Goal: Information Seeking & Learning: Learn about a topic

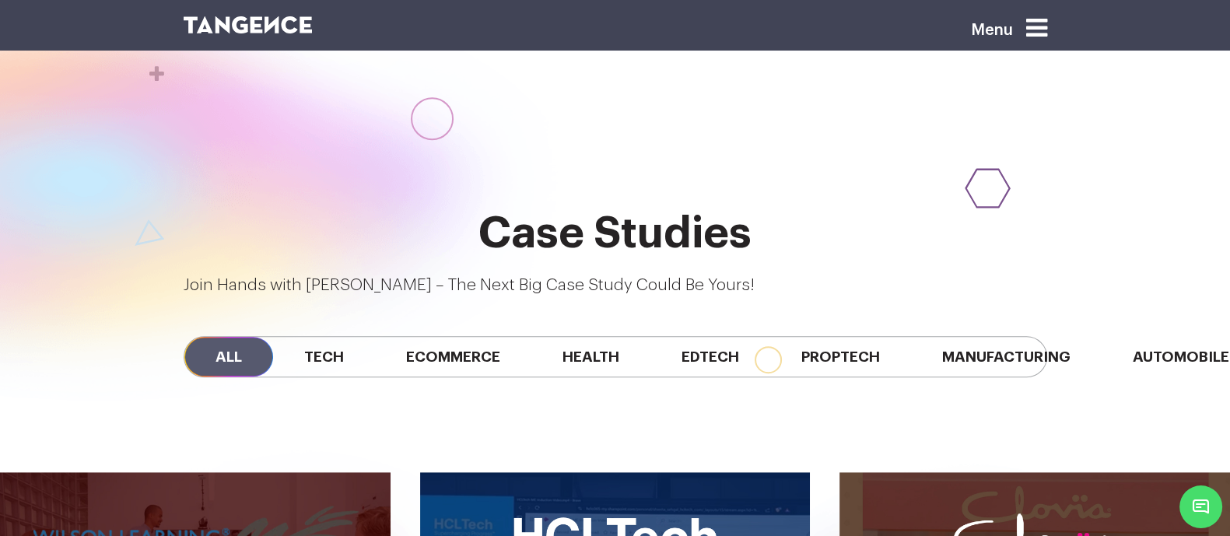
scroll to position [1219, 0]
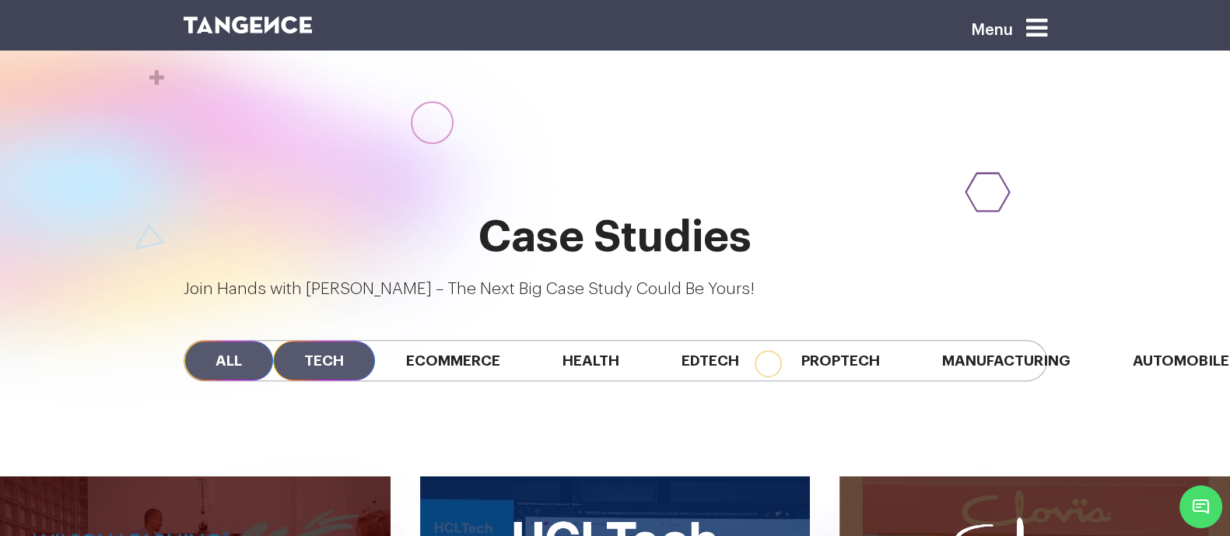
click at [273, 341] on span "Tech" at bounding box center [324, 361] width 102 height 40
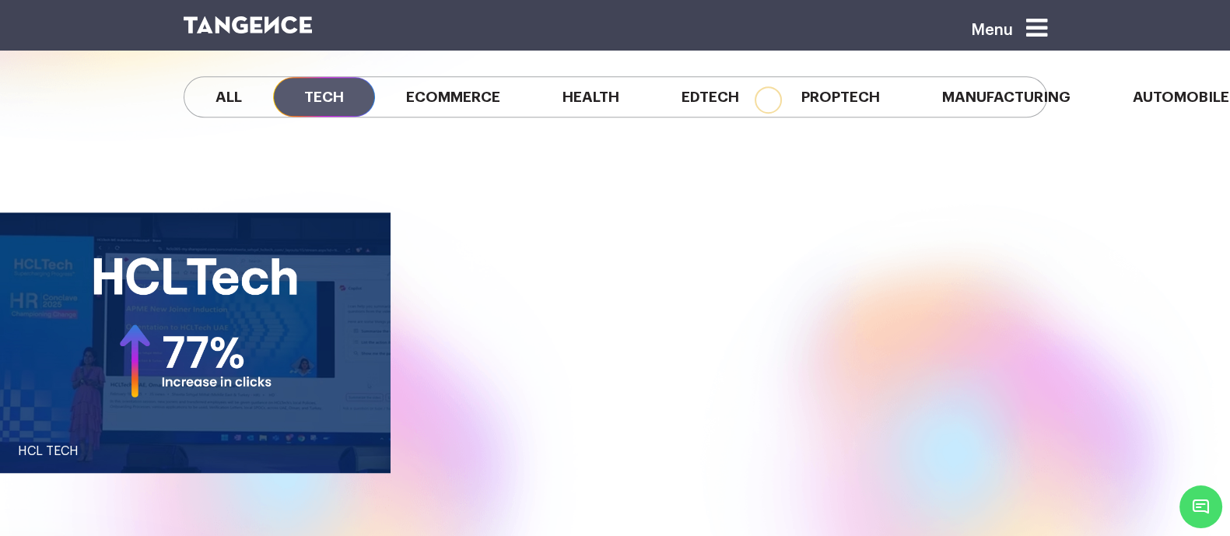
scroll to position [1485, 0]
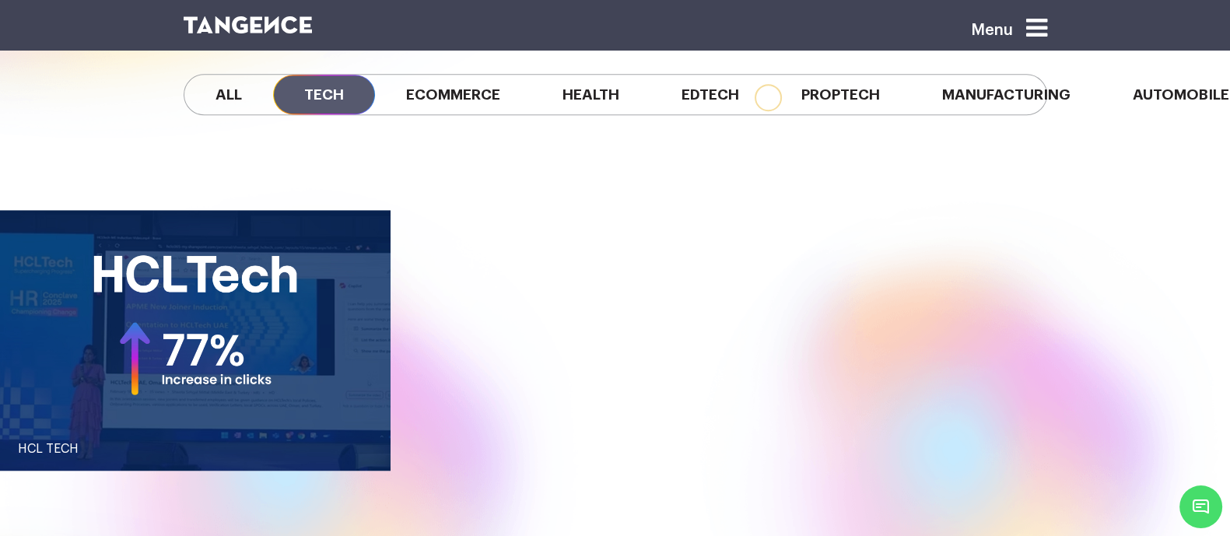
click at [380, 424] on link "HCL TECH" at bounding box center [195, 449] width 391 height 50
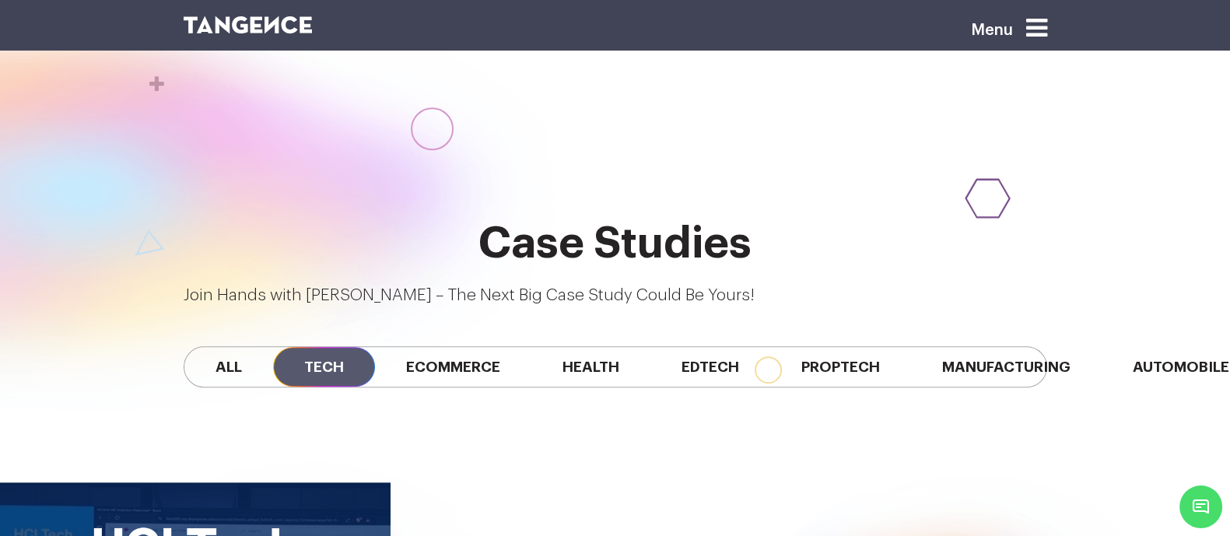
scroll to position [1211, 0]
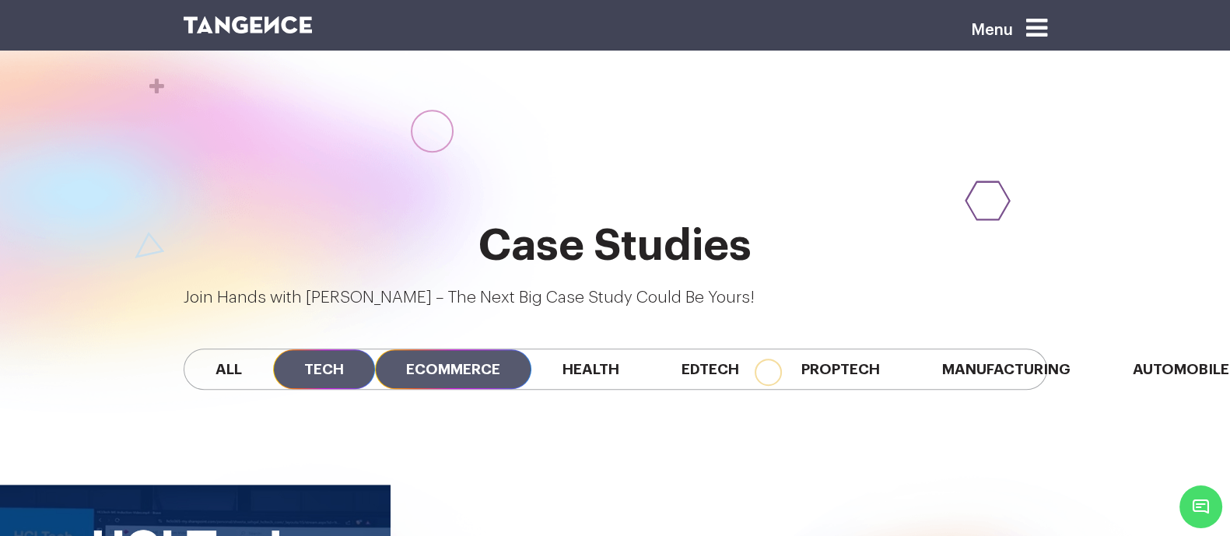
click at [380, 349] on span "Ecommerce" at bounding box center [453, 369] width 156 height 40
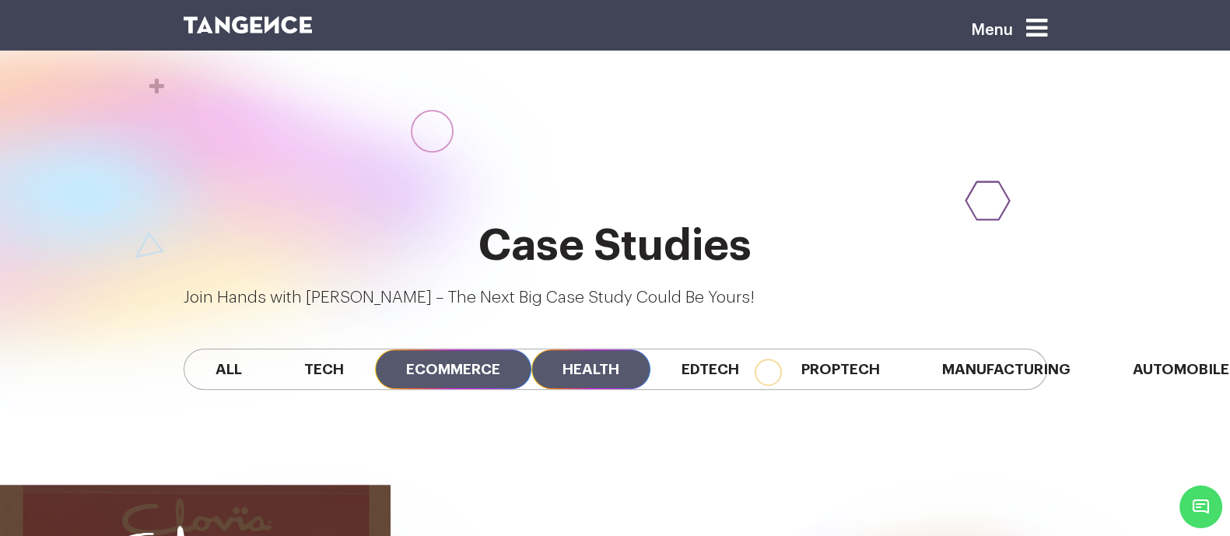
click at [531, 349] on span "Health" at bounding box center [590, 369] width 119 height 40
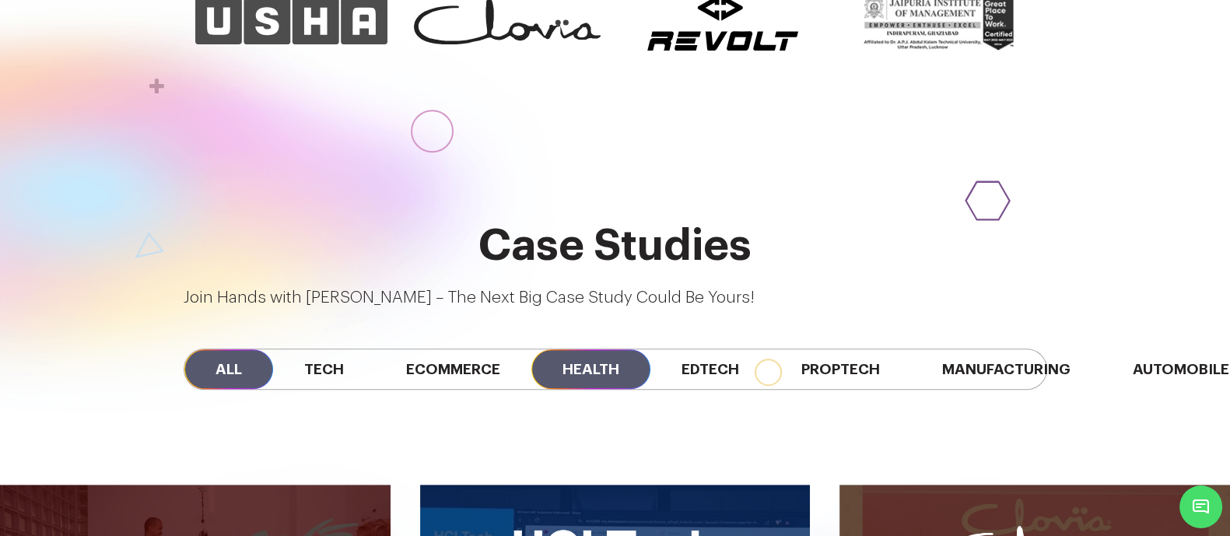
click at [563, 349] on span "Health" at bounding box center [590, 369] width 119 height 40
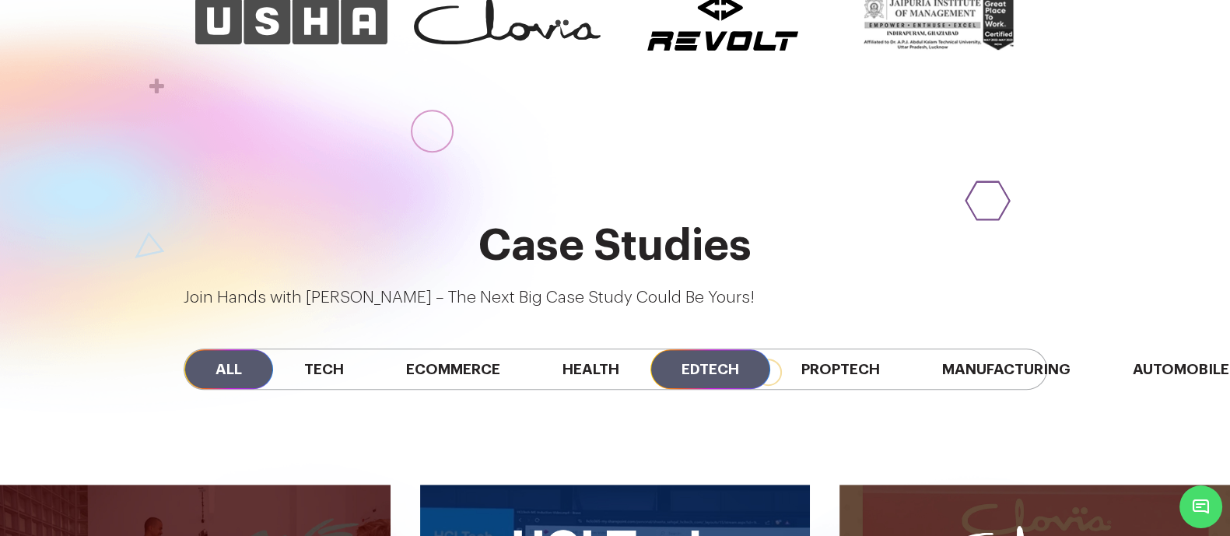
click at [688, 349] on span "Edtech" at bounding box center [710, 369] width 120 height 40
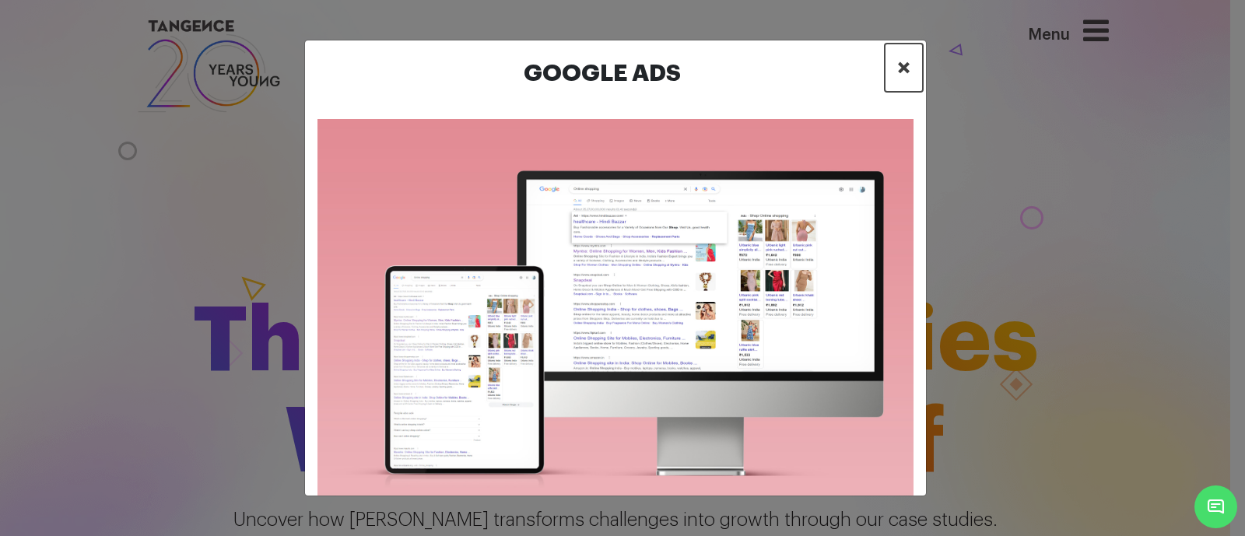
click at [905, 67] on span "×" at bounding box center [903, 67] width 13 height 23
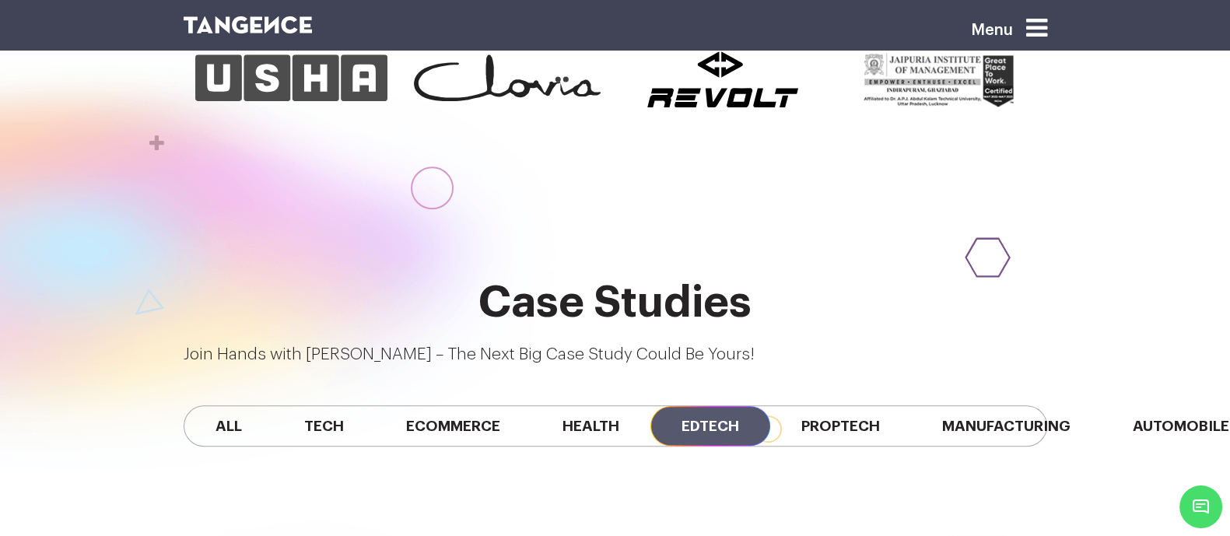
scroll to position [1153, 0]
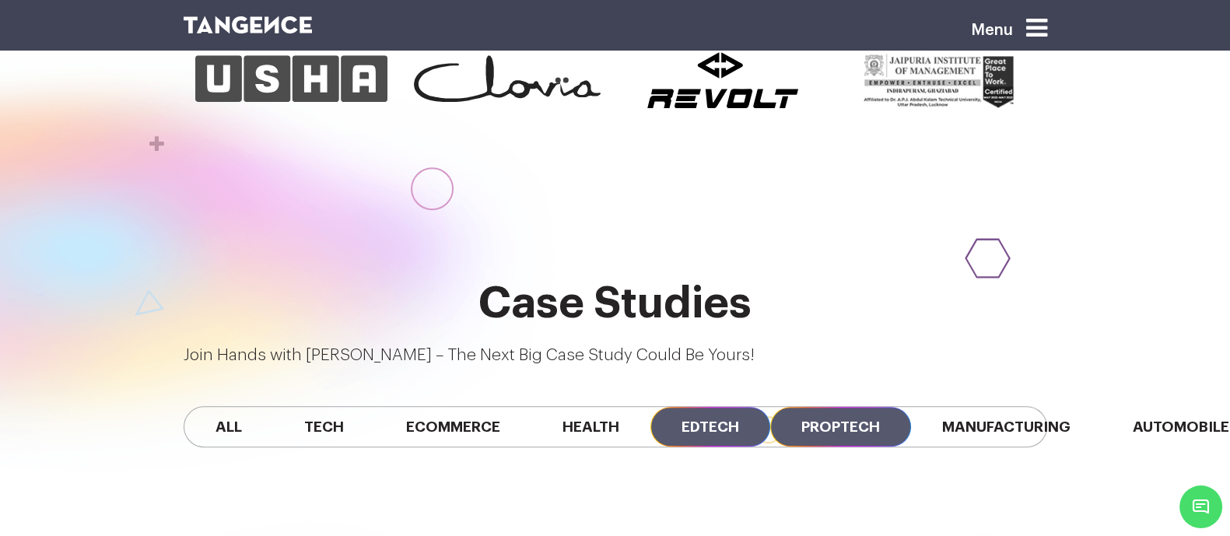
click at [786, 407] on span "Proptech" at bounding box center [840, 427] width 141 height 40
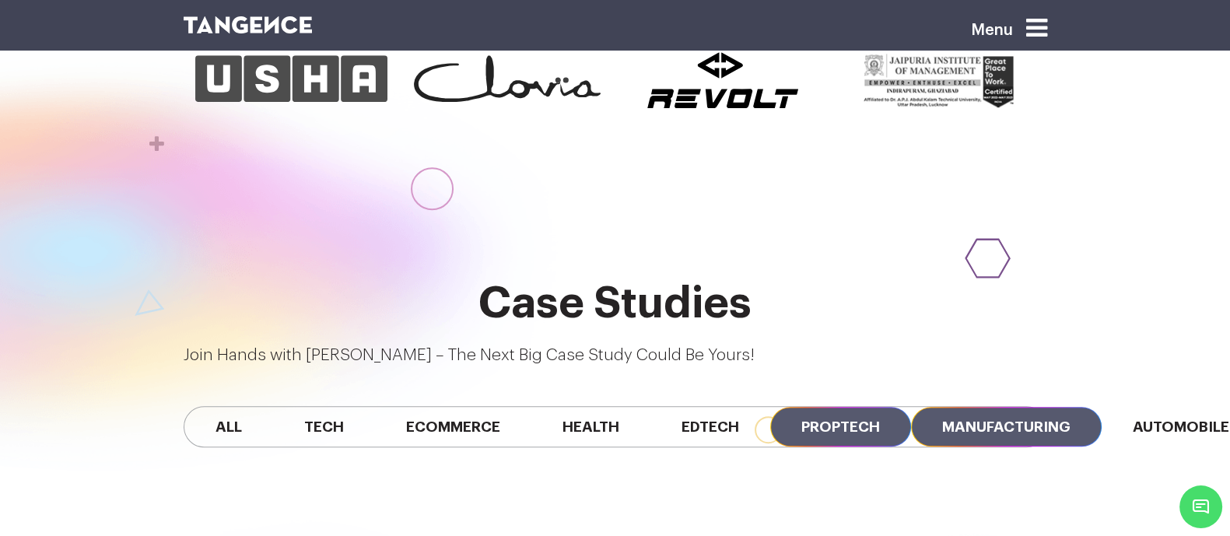
click at [955, 407] on span "Manufacturing" at bounding box center [1006, 427] width 191 height 40
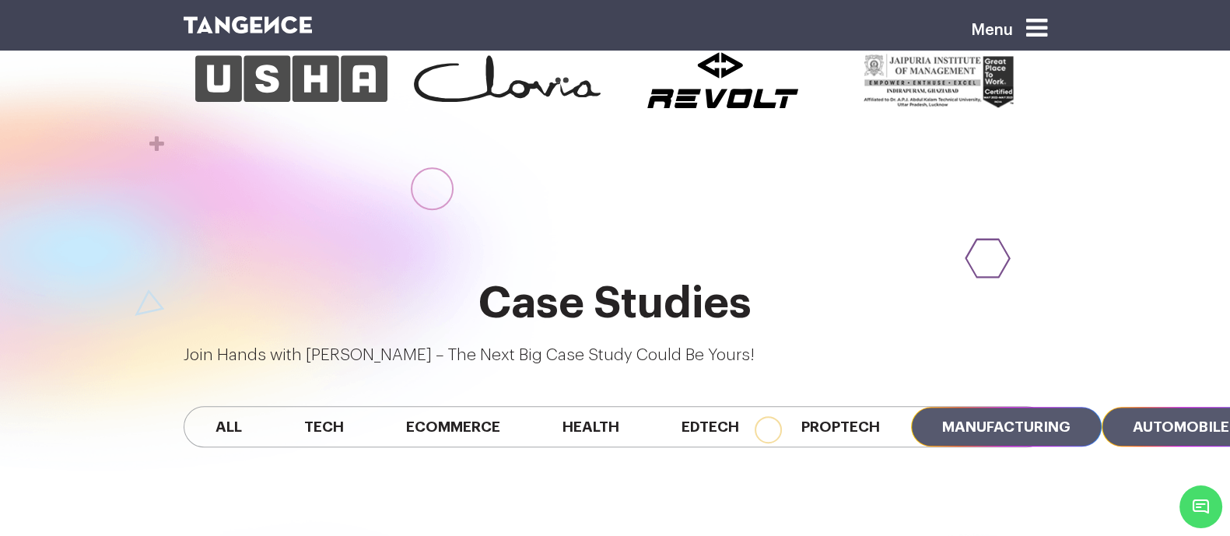
click at [1102, 407] on span "Automobile" at bounding box center [1181, 427] width 159 height 40
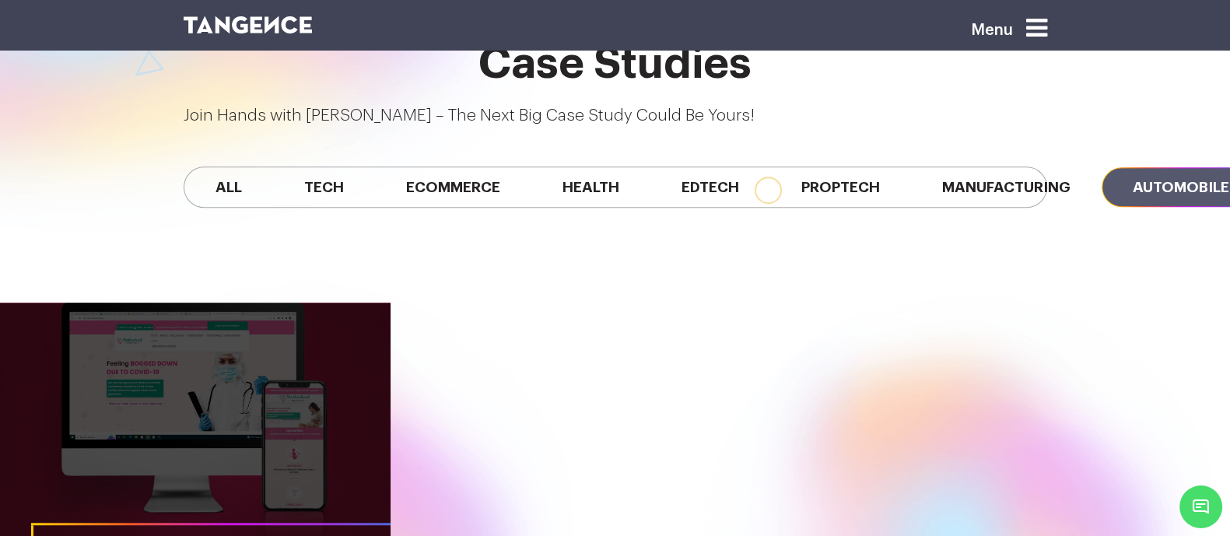
scroll to position [1394, 0]
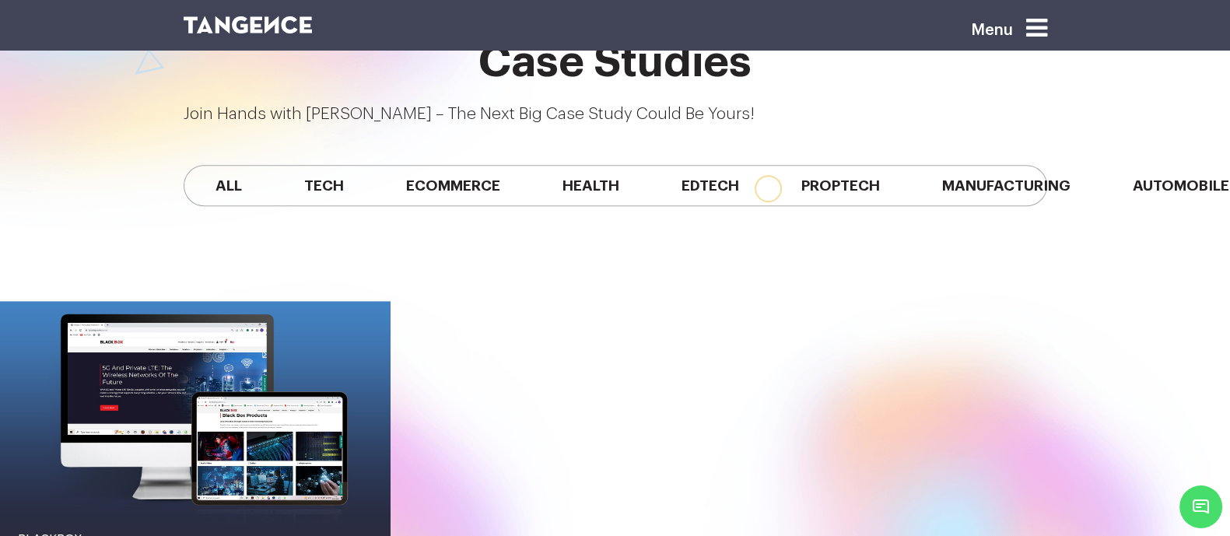
scroll to position [0, 361]
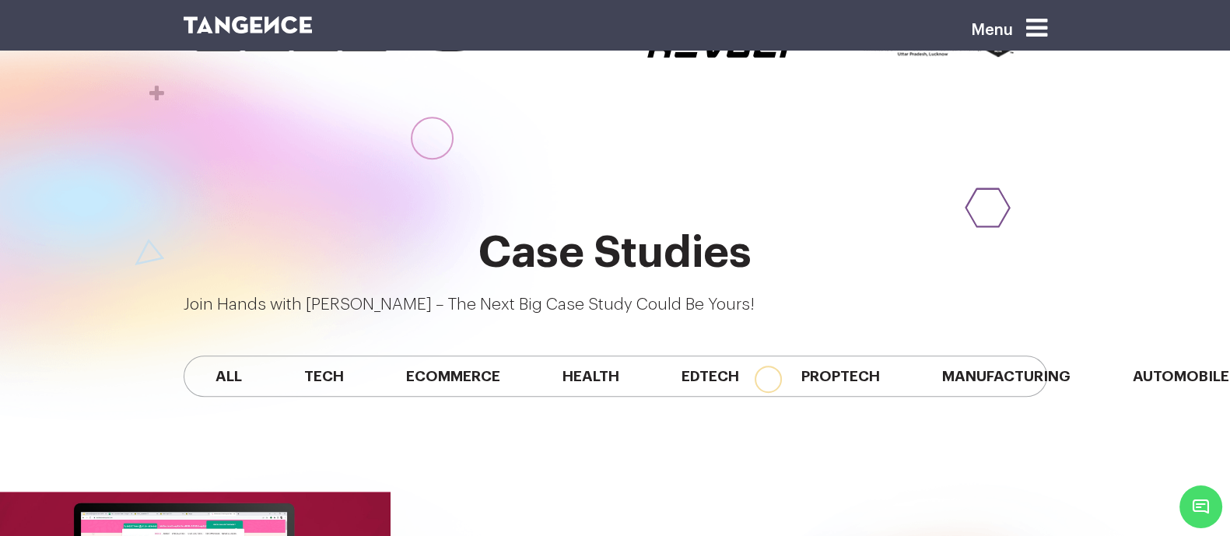
scroll to position [1219, 0]
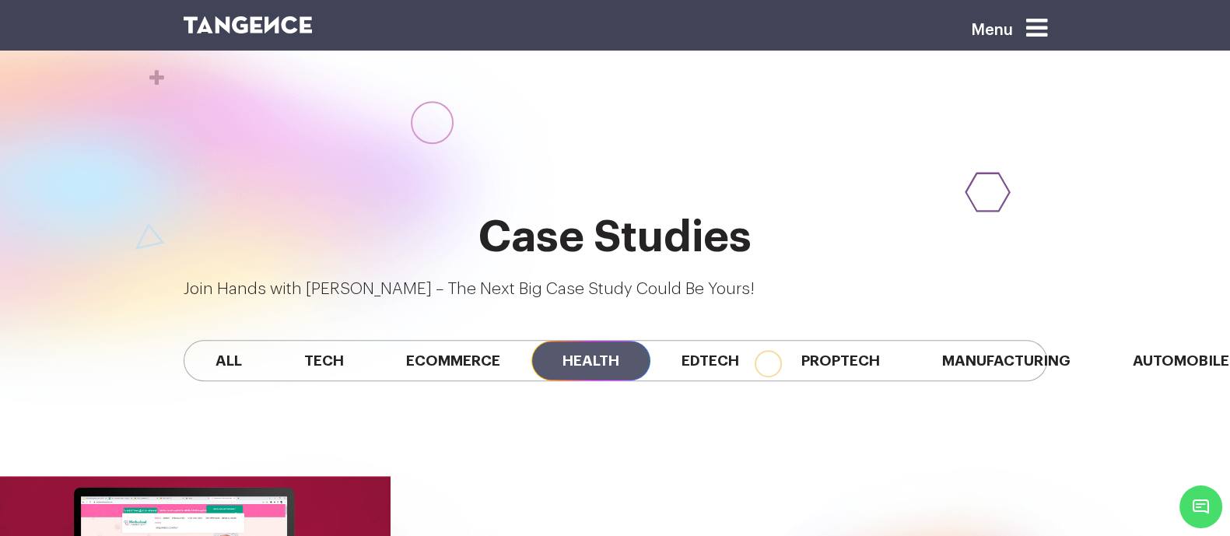
click at [531, 341] on span "Health" at bounding box center [590, 361] width 119 height 40
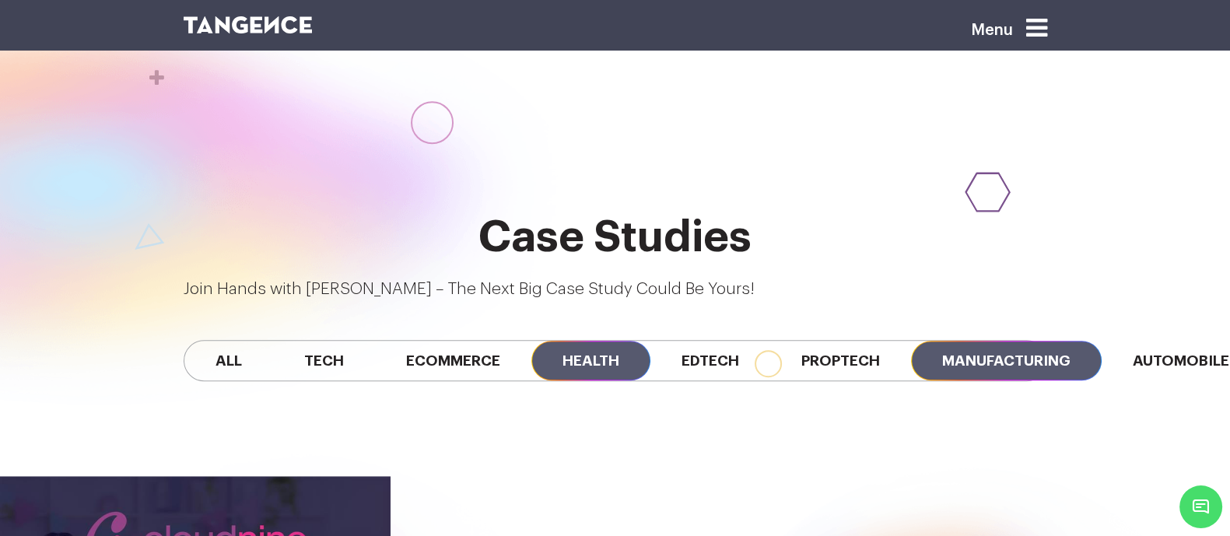
scroll to position [0, 0]
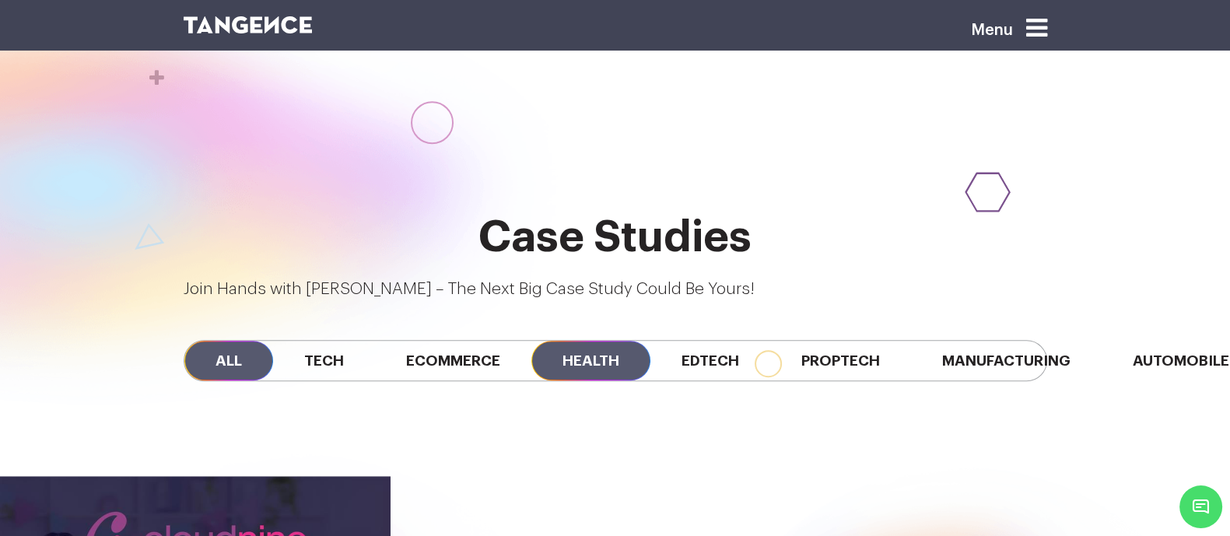
click at [184, 341] on span "All" at bounding box center [228, 361] width 89 height 40
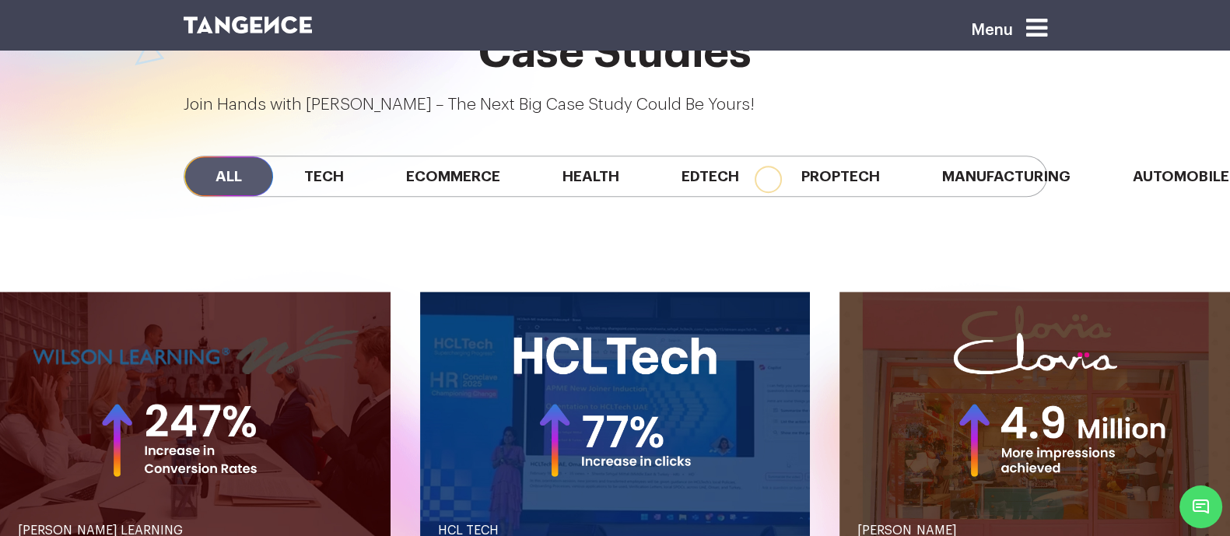
scroll to position [1404, 0]
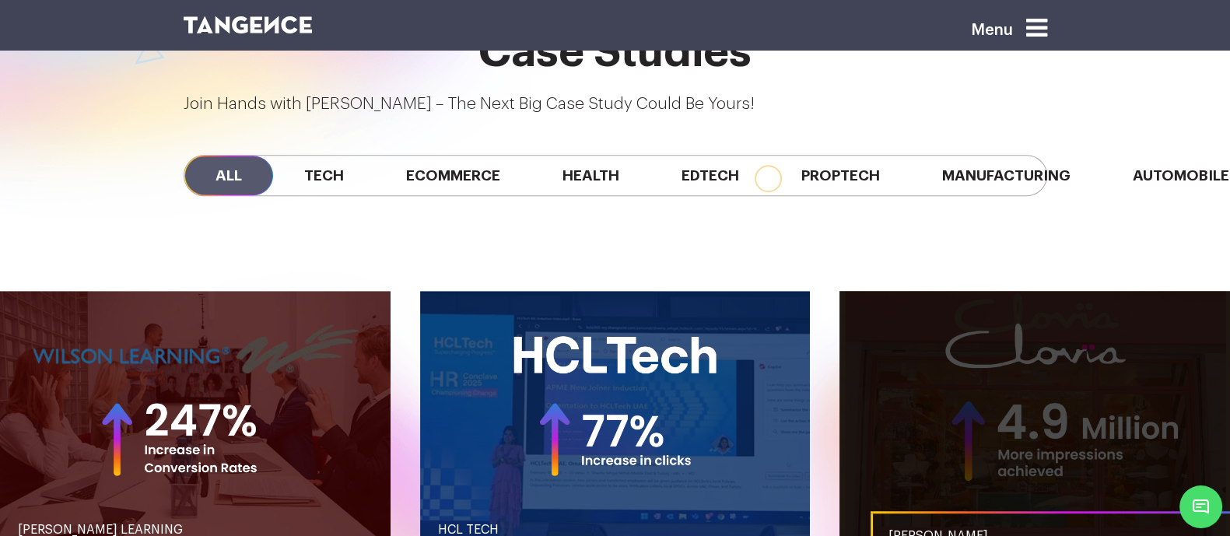
click at [957, 292] on link "button" at bounding box center [1035, 421] width 391 height 260
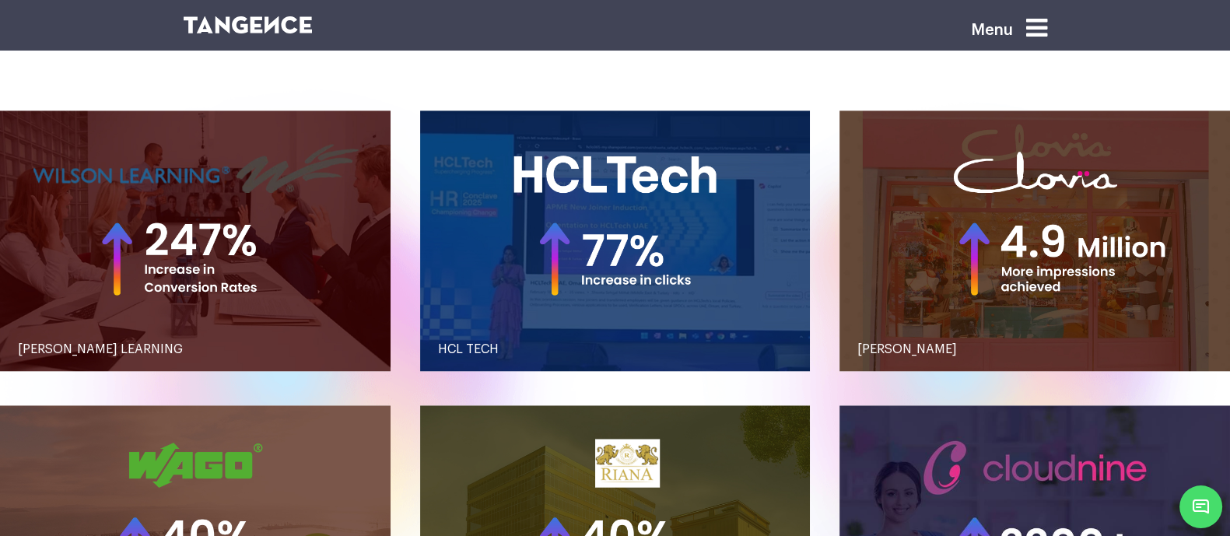
scroll to position [1586, 0]
